Goal: Information Seeking & Learning: Compare options

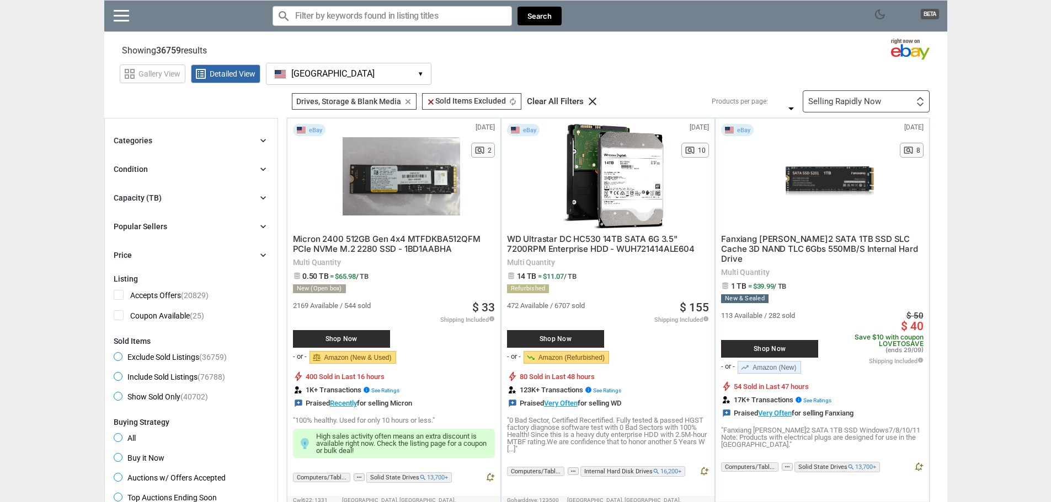
click at [386, 79] on button "[GEOGRAPHIC_DATA] [GEOGRAPHIC_DATA] ▾" at bounding box center [348, 74] width 165 height 22
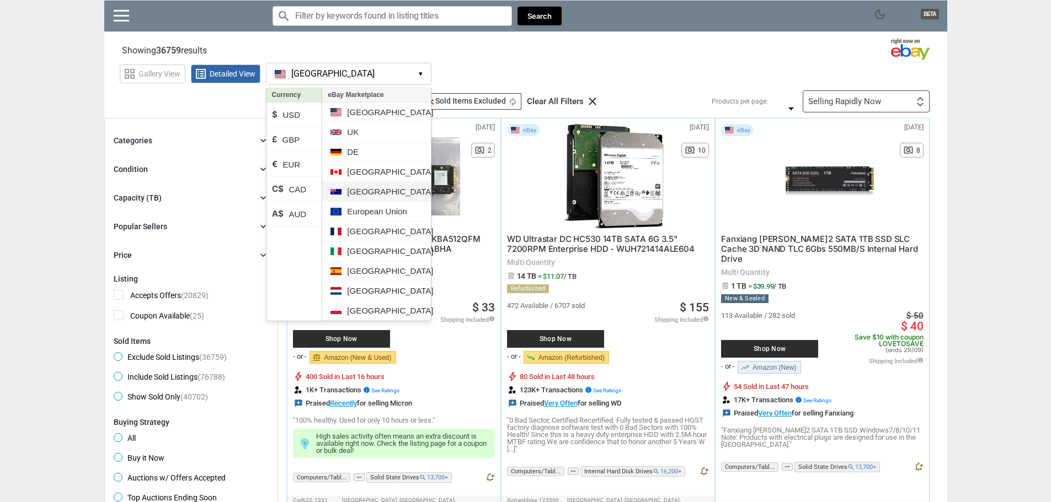
click at [355, 189] on li "[GEOGRAPHIC_DATA]" at bounding box center [376, 192] width 108 height 20
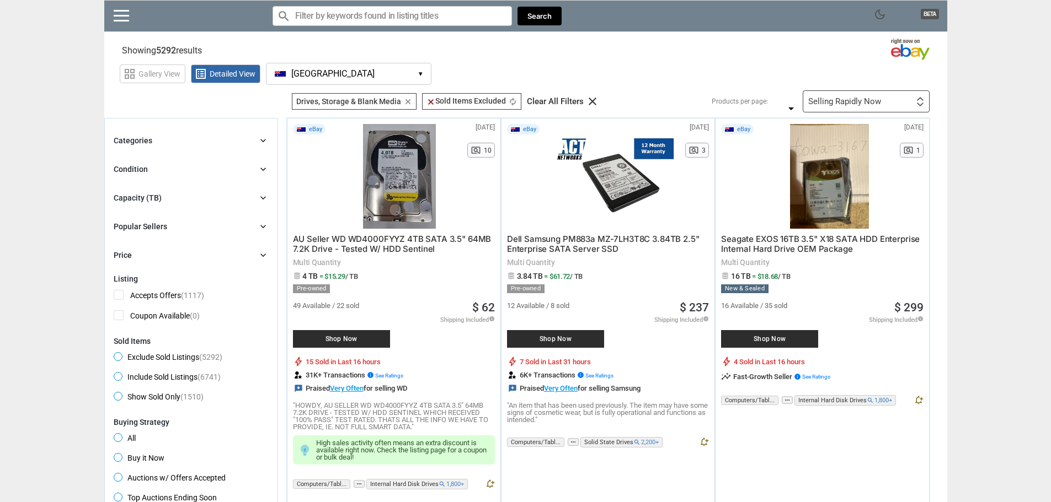
click at [260, 199] on icon "chevron_right" at bounding box center [263, 197] width 11 height 11
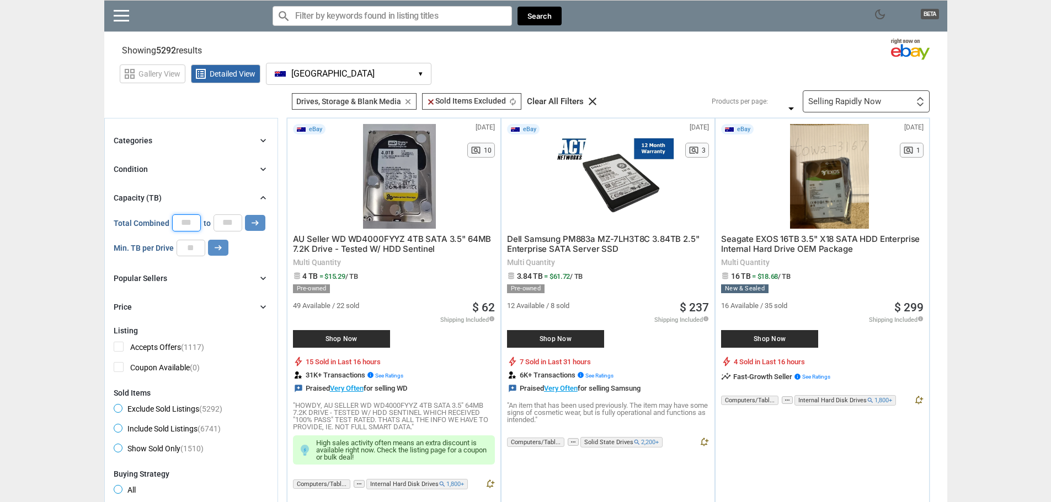
click at [184, 223] on input "*" at bounding box center [186, 223] width 29 height 17
type input "*"
click at [226, 221] on input "*" at bounding box center [227, 223] width 29 height 17
type input "***"
click at [192, 251] on input "number" at bounding box center [190, 248] width 29 height 17
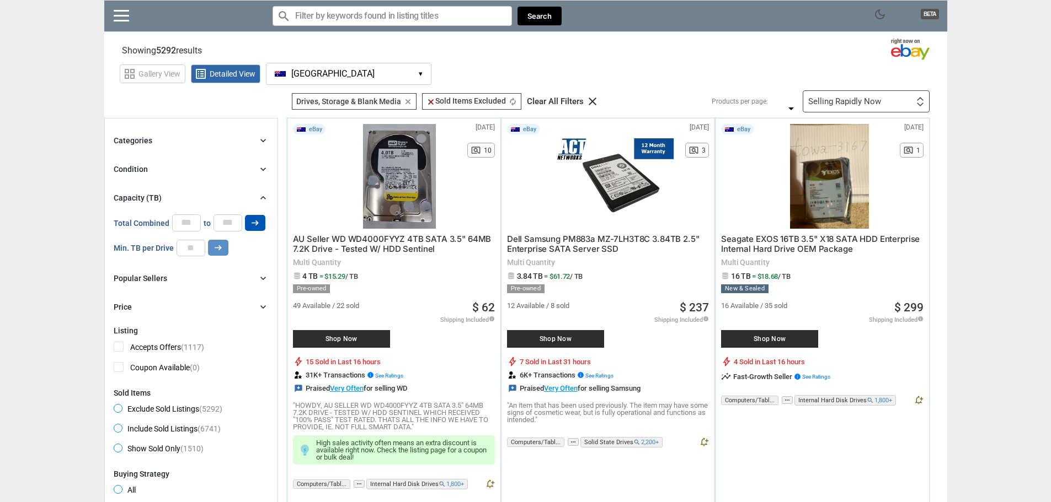
click at [254, 220] on icon "arrow_right_alt" at bounding box center [255, 223] width 10 height 10
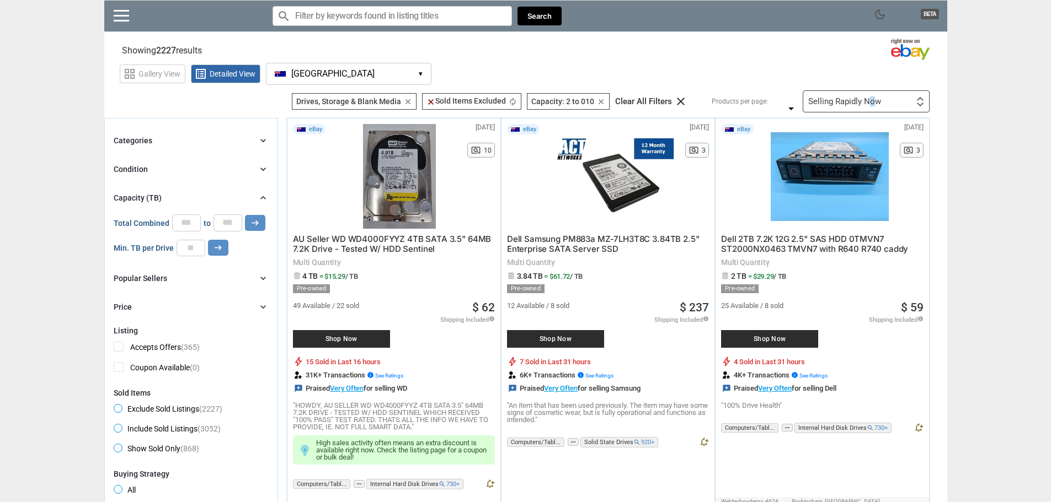
click at [872, 99] on div "Selling Rapidly Now" at bounding box center [844, 102] width 73 height 8
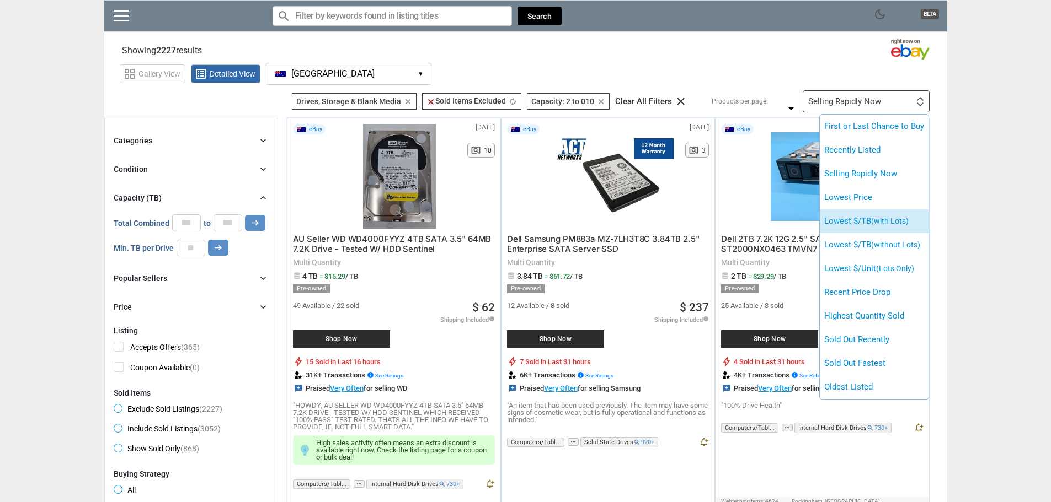
click at [860, 220] on li "Lowest $/TB (with Lots)" at bounding box center [874, 222] width 109 height 24
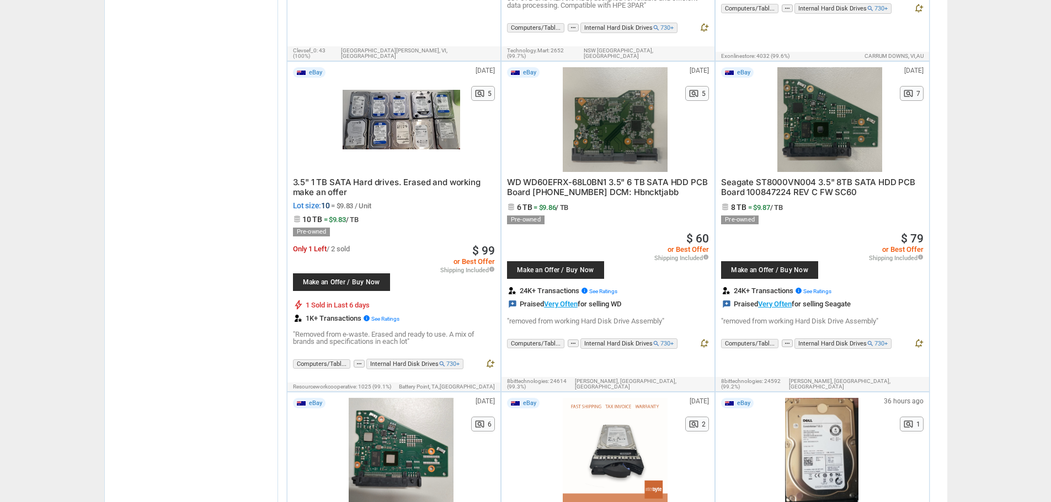
scroll to position [717, 0]
